Goal: Task Accomplishment & Management: Manage account settings

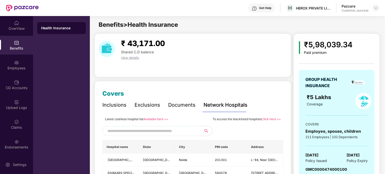
click at [376, 8] on img at bounding box center [376, 8] width 4 height 4
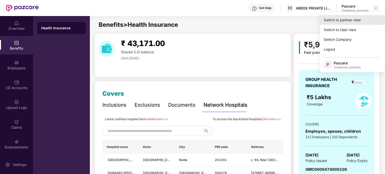
click at [358, 20] on div "Switch to partner view" at bounding box center [352, 20] width 65 height 10
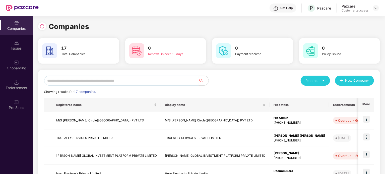
click at [82, 84] on input "text" at bounding box center [121, 81] width 154 height 10
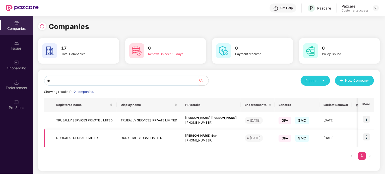
type input "**"
click at [366, 136] on img at bounding box center [366, 137] width 7 height 7
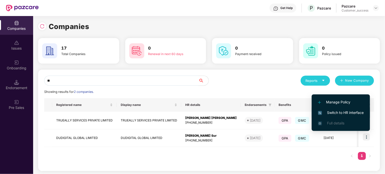
click at [357, 113] on span "Switch to HR interface" at bounding box center [341, 113] width 46 height 6
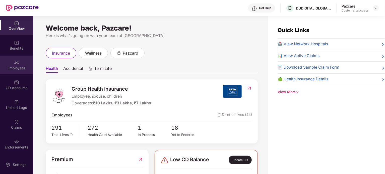
click at [21, 70] on div "Employees" at bounding box center [16, 68] width 33 height 5
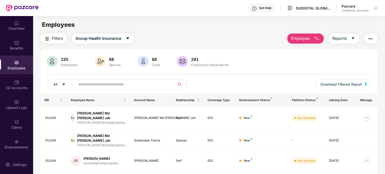
click at [118, 84] on input "text" at bounding box center [123, 85] width 90 height 8
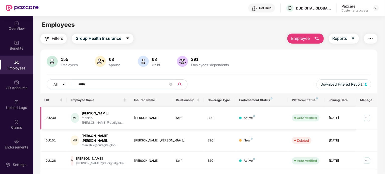
type input "*****"
click at [367, 114] on img at bounding box center [367, 118] width 8 height 8
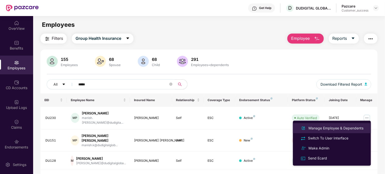
click at [336, 129] on div "Manage Employee & Dependents" at bounding box center [335, 129] width 57 height 6
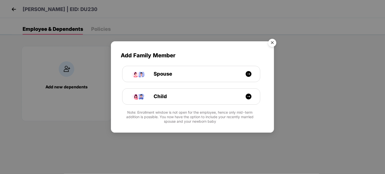
click at [272, 42] on img "Close" at bounding box center [272, 44] width 14 height 14
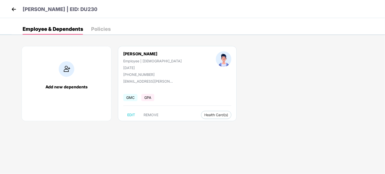
click at [11, 12] on img at bounding box center [14, 10] width 8 height 8
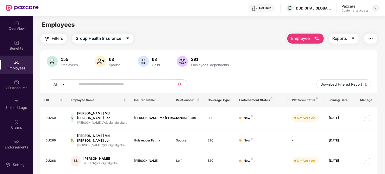
click at [376, 7] on img at bounding box center [376, 8] width 4 height 4
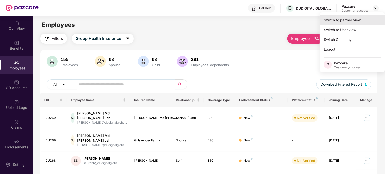
click at [364, 18] on div "Switch to partner view" at bounding box center [352, 20] width 65 height 10
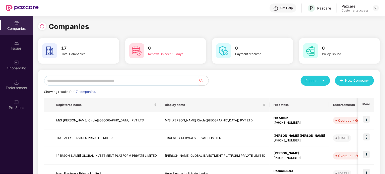
click at [183, 83] on input "text" at bounding box center [121, 81] width 154 height 10
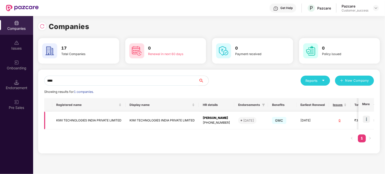
type input "****"
click at [370, 122] on img at bounding box center [366, 119] width 7 height 7
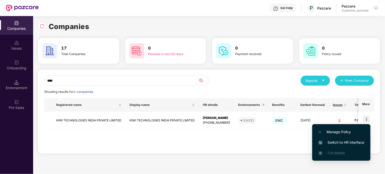
click at [343, 142] on span "Switch to HR interface" at bounding box center [342, 143] width 46 height 6
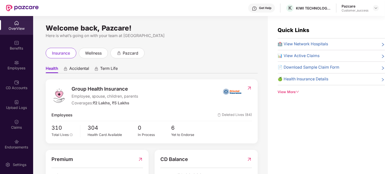
click at [17, 66] on div "Employees" at bounding box center [16, 68] width 33 height 5
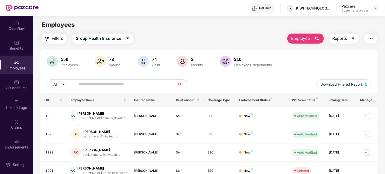
click at [100, 88] on input "text" at bounding box center [123, 85] width 90 height 8
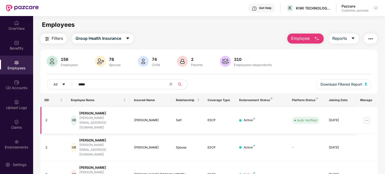
type input "*****"
click at [367, 117] on img at bounding box center [367, 121] width 8 height 8
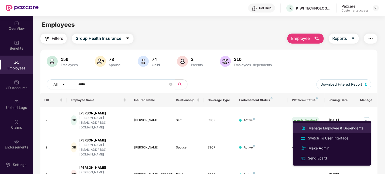
click at [340, 130] on div "Manage Employee & Dependents" at bounding box center [335, 129] width 57 height 6
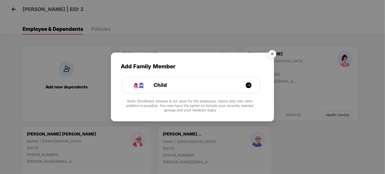
click at [273, 56] on img "Close" at bounding box center [272, 55] width 14 height 14
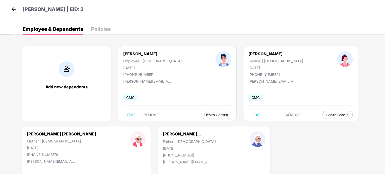
click at [14, 8] on img at bounding box center [14, 10] width 8 height 8
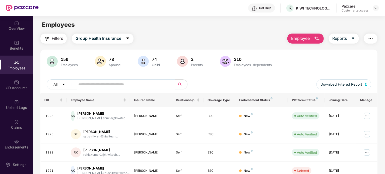
click at [142, 85] on input "text" at bounding box center [123, 85] width 90 height 8
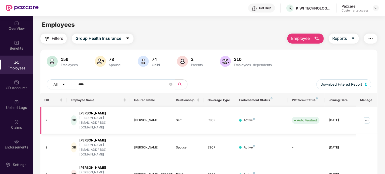
type input "****"
click at [368, 117] on img at bounding box center [367, 121] width 8 height 8
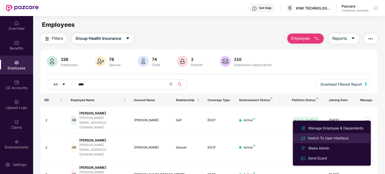
click at [342, 136] on div "Switch To User Interface" at bounding box center [328, 139] width 42 height 6
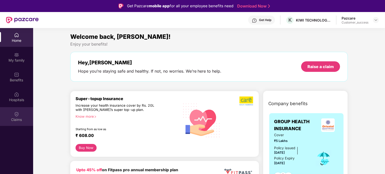
click at [12, 113] on div "Claims" at bounding box center [16, 116] width 33 height 19
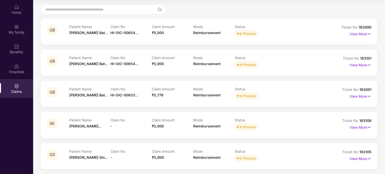
scroll to position [42, 0]
